Goal: Find specific page/section: Find specific page/section

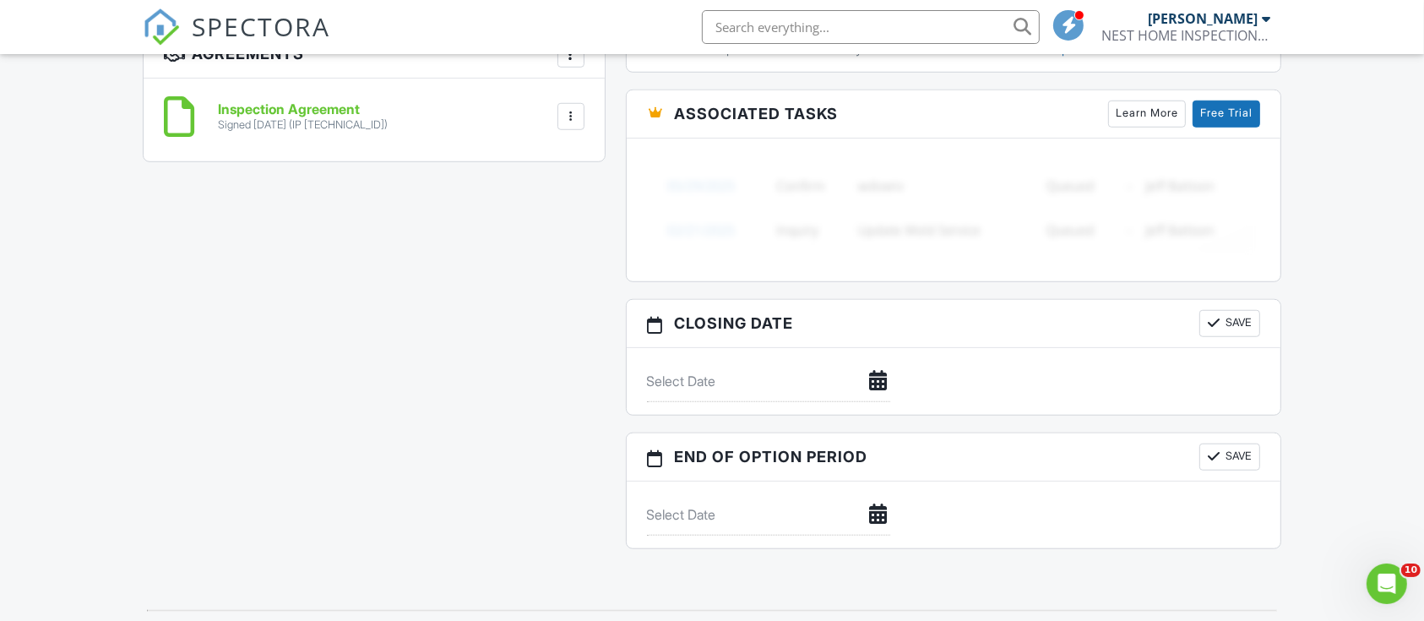
scroll to position [45, 0]
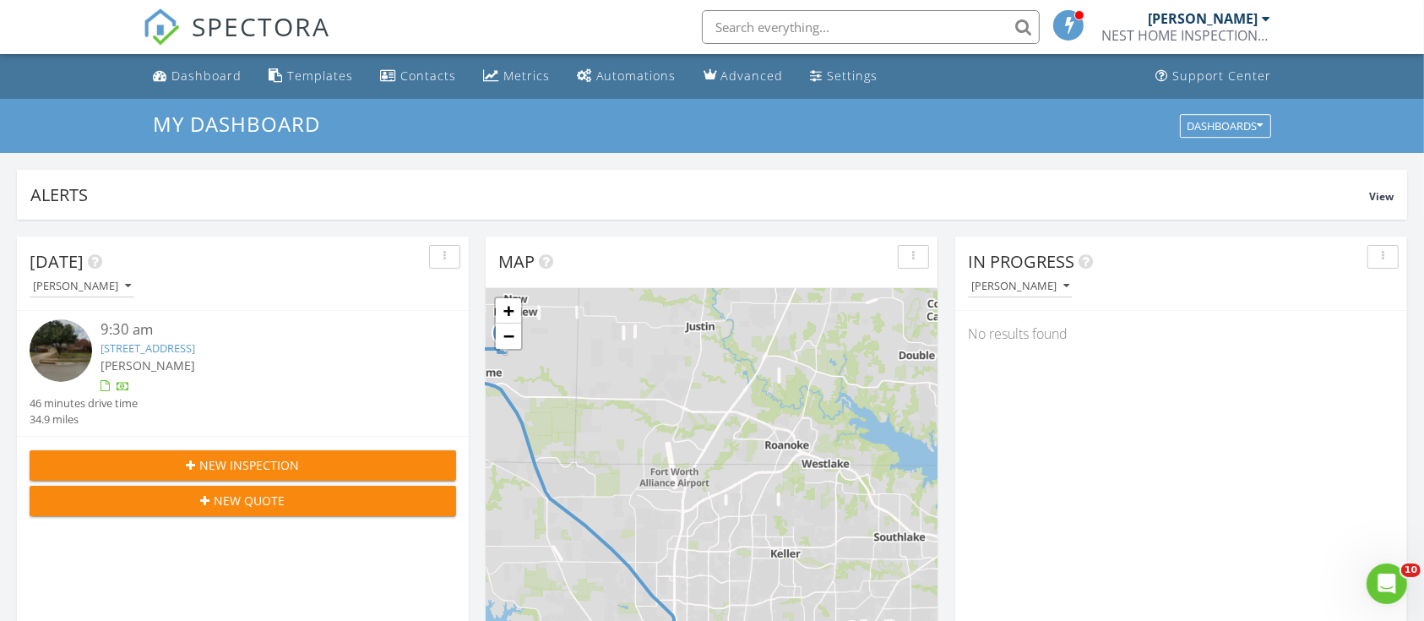
click at [188, 350] on link "[STREET_ADDRESS]" at bounding box center [148, 347] width 95 height 15
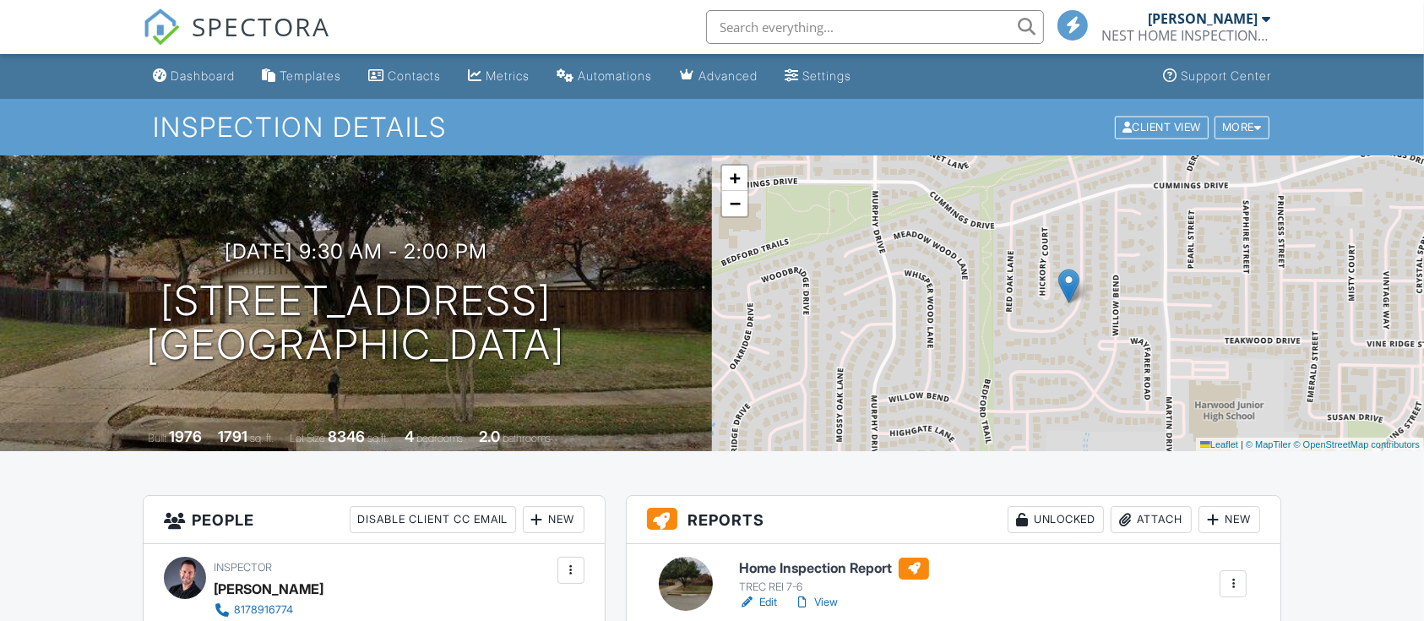
scroll to position [542, 0]
